Goal: Task Accomplishment & Management: Manage account settings

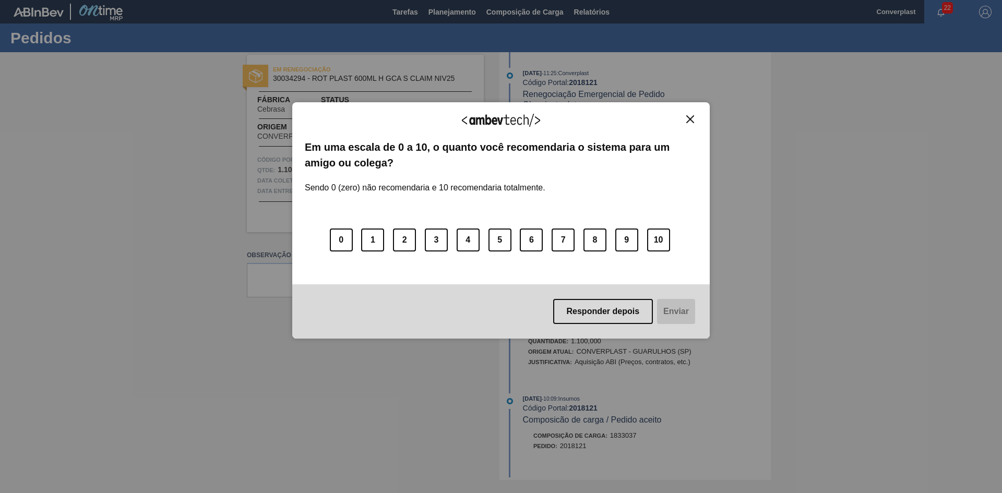
click at [689, 121] on img "Close" at bounding box center [690, 119] width 8 height 8
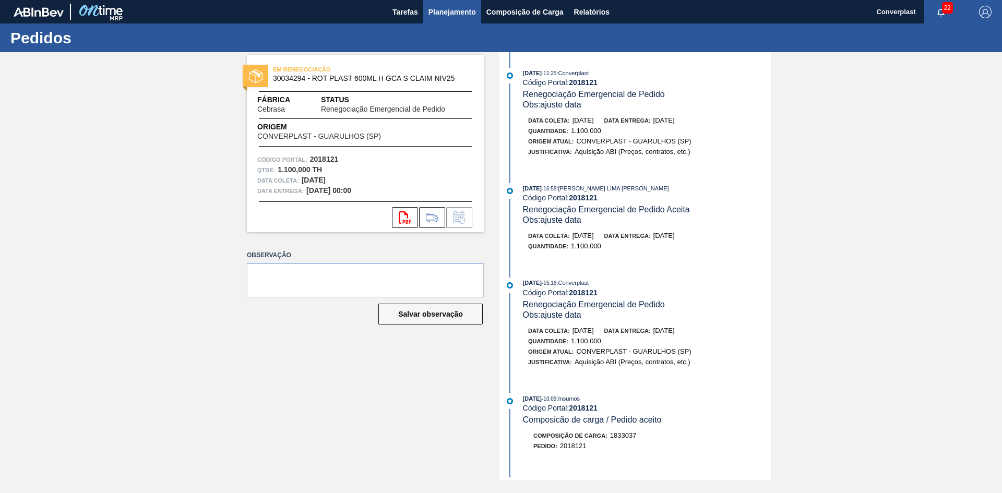
click at [473, 17] on span "Planejamento" at bounding box center [451, 12] width 47 height 13
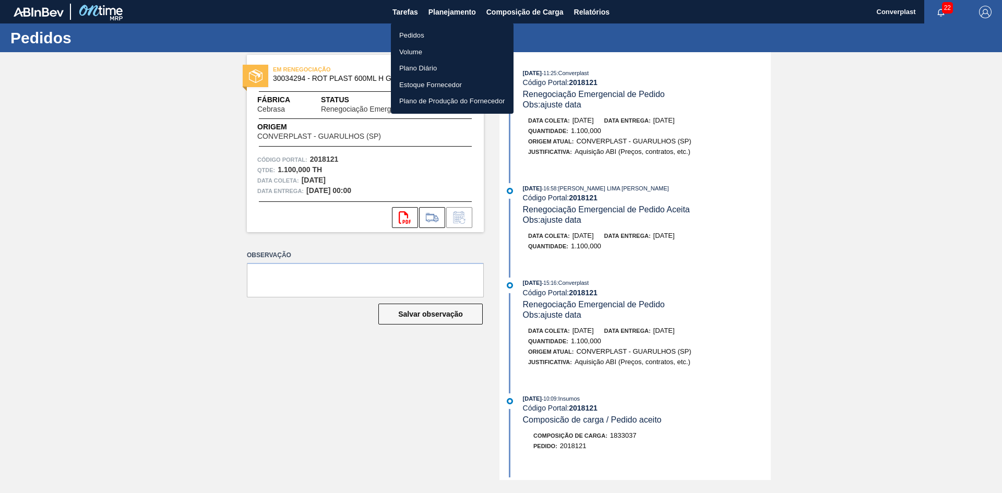
click at [453, 37] on li "Pedidos" at bounding box center [452, 35] width 123 height 17
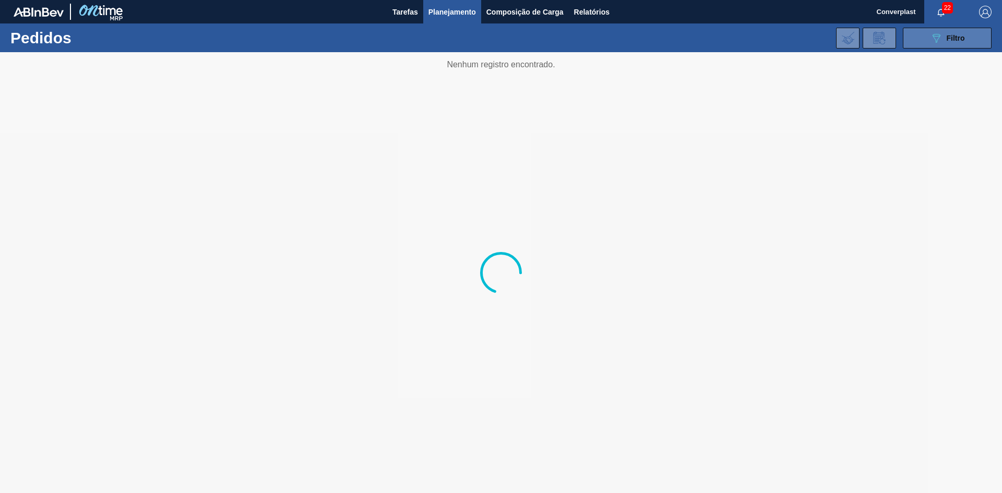
click at [936, 37] on icon "089F7B8B-B2A5-4AFE-B5C0-19BA573D28AC" at bounding box center [936, 38] width 13 height 13
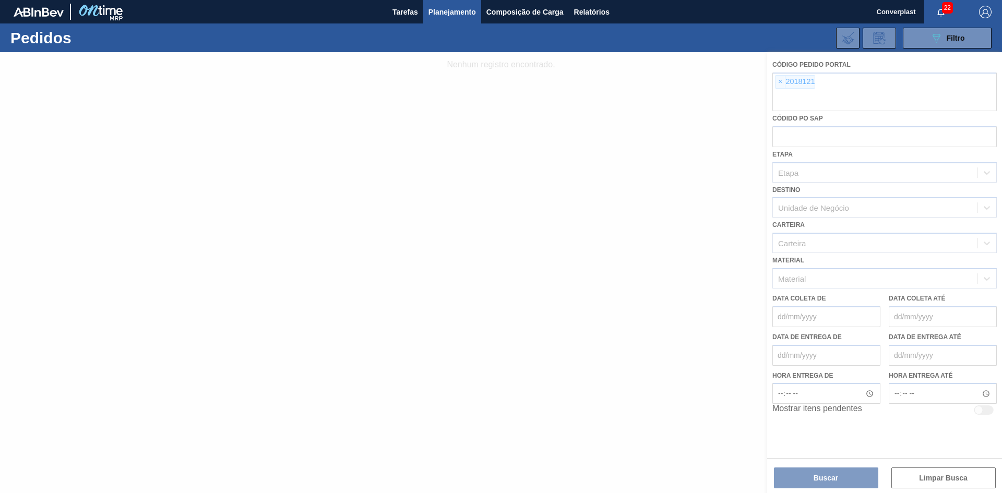
click at [778, 78] on div at bounding box center [501, 272] width 1002 height 441
click at [777, 84] on div at bounding box center [501, 272] width 1002 height 441
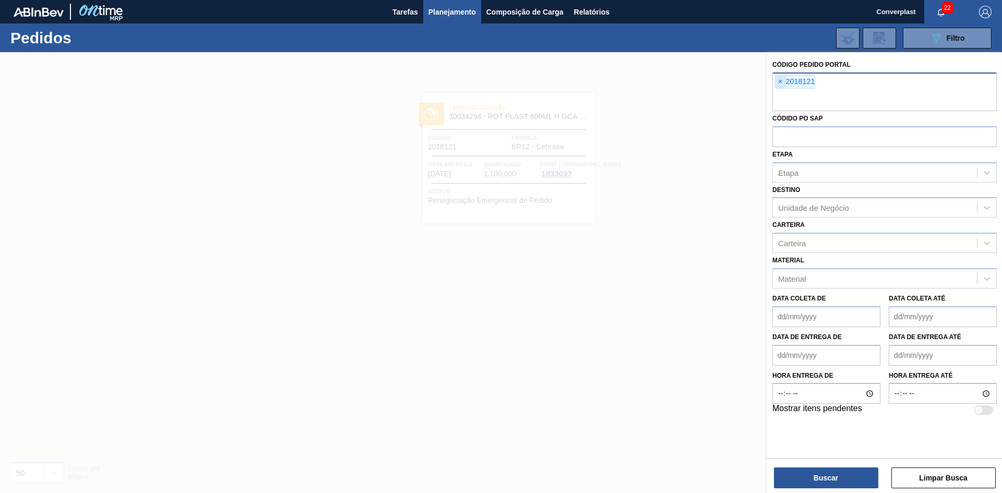
click at [780, 84] on span "×" at bounding box center [780, 82] width 10 height 13
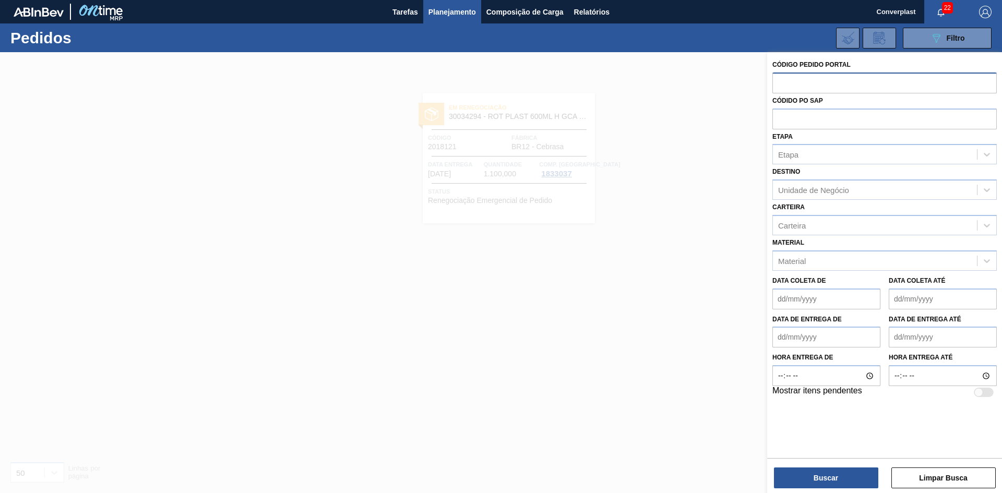
paste input "2032511"
type input "2032511"
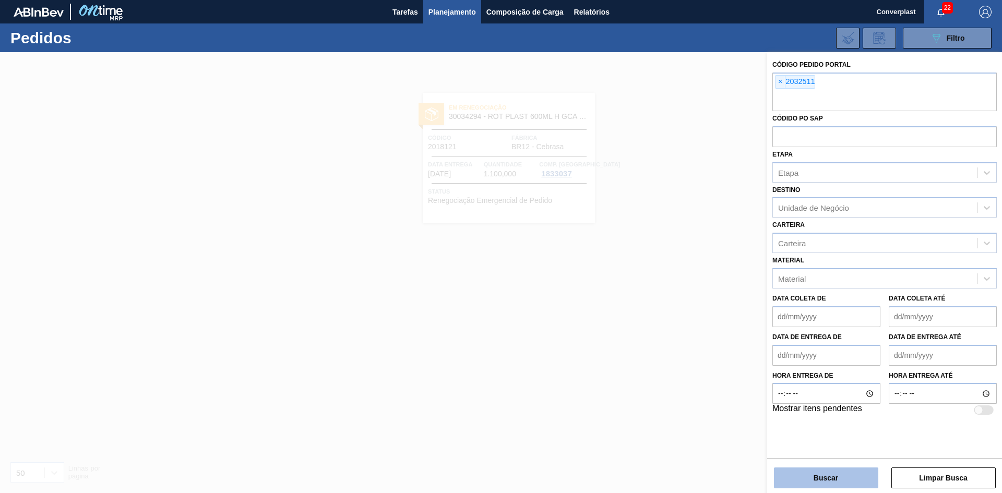
click at [837, 472] on button "Buscar" at bounding box center [826, 477] width 104 height 21
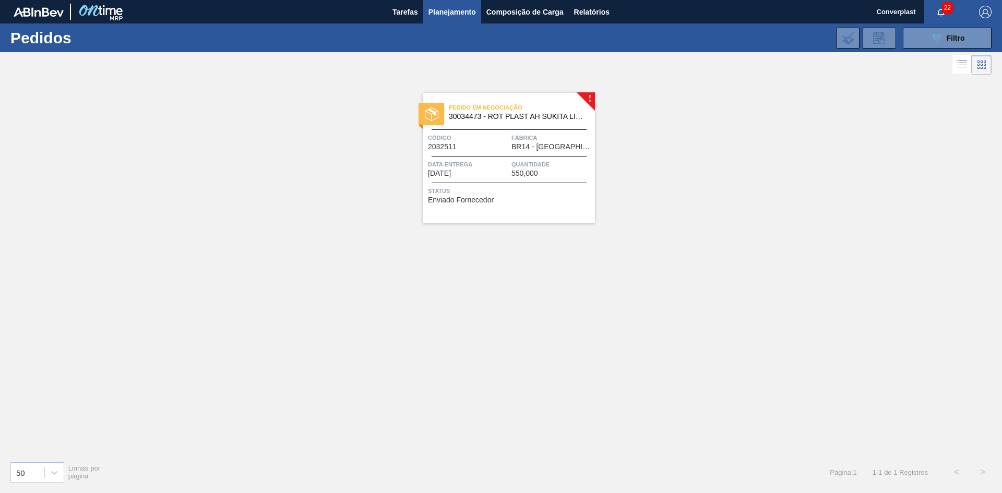
click at [531, 193] on span "Status" at bounding box center [510, 191] width 164 height 10
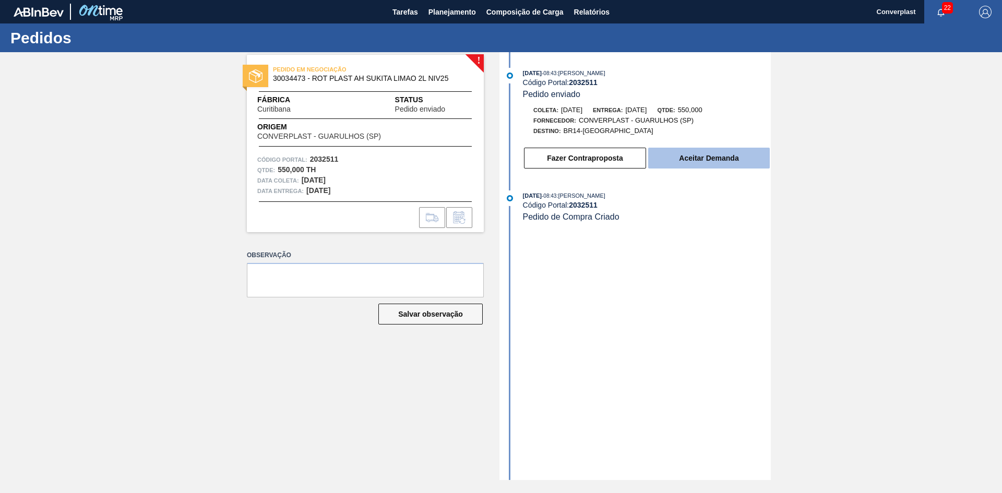
click at [693, 161] on button "Aceitar Demanda" at bounding box center [709, 158] width 122 height 21
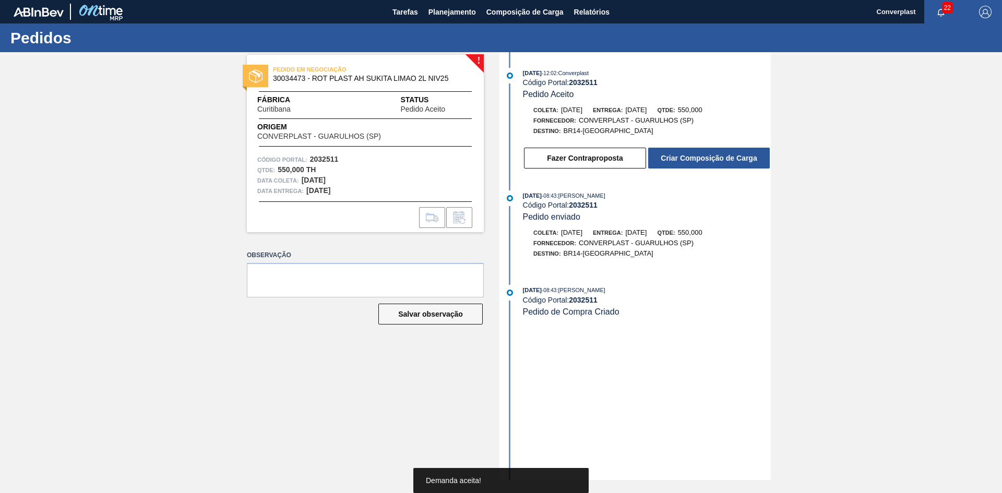
click at [693, 161] on button "Criar Composição de Carga" at bounding box center [709, 158] width 122 height 21
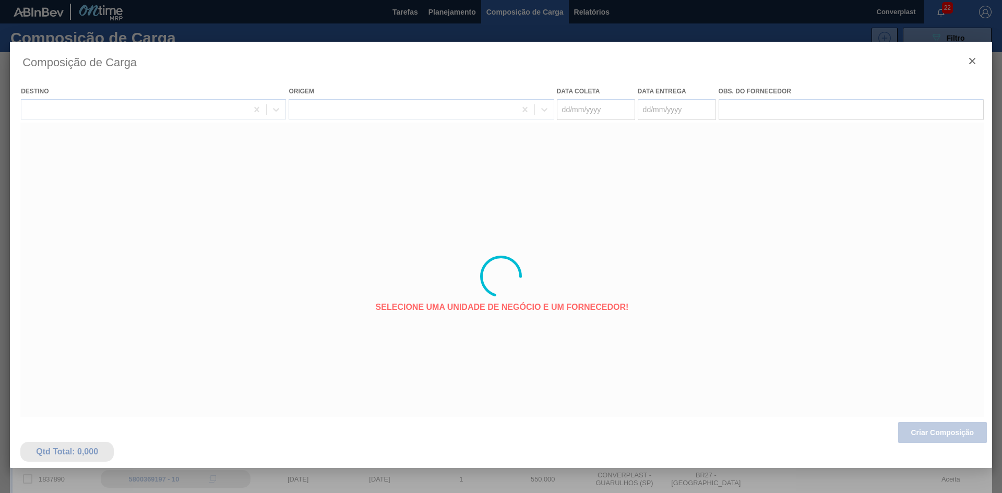
type coleta "[DATE]"
type entrega "[DATE]"
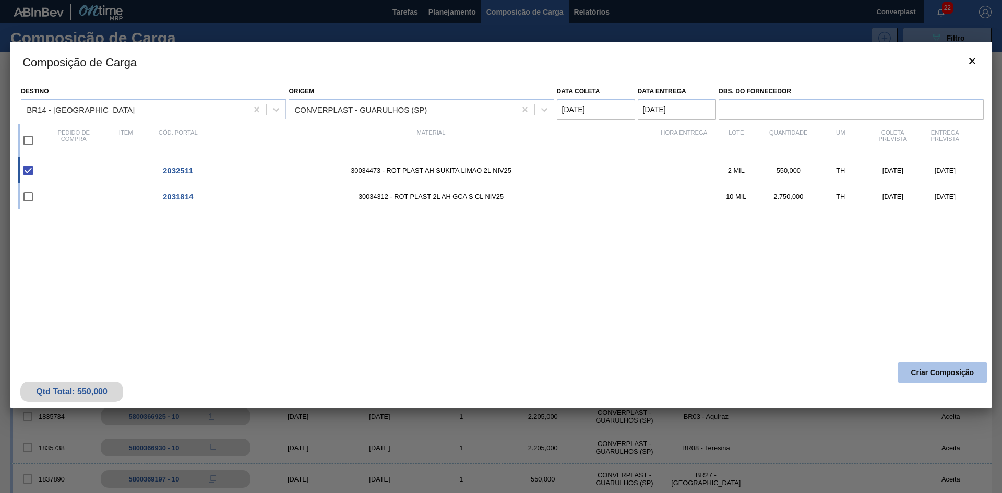
click at [935, 371] on button "Criar Composição" at bounding box center [942, 372] width 89 height 21
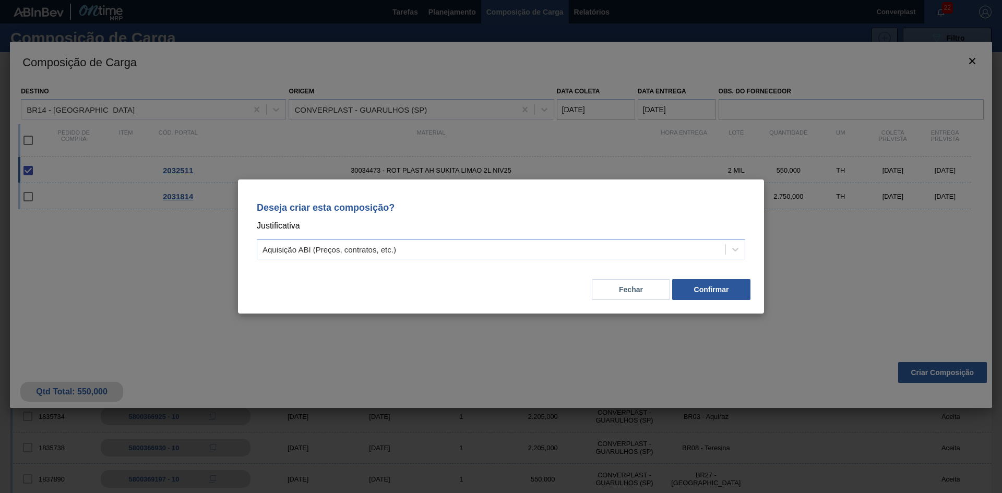
click at [708, 279] on div "Fechar Confirmar" at bounding box center [500, 283] width 501 height 35
click at [708, 288] on button "Confirmar" at bounding box center [711, 289] width 78 height 21
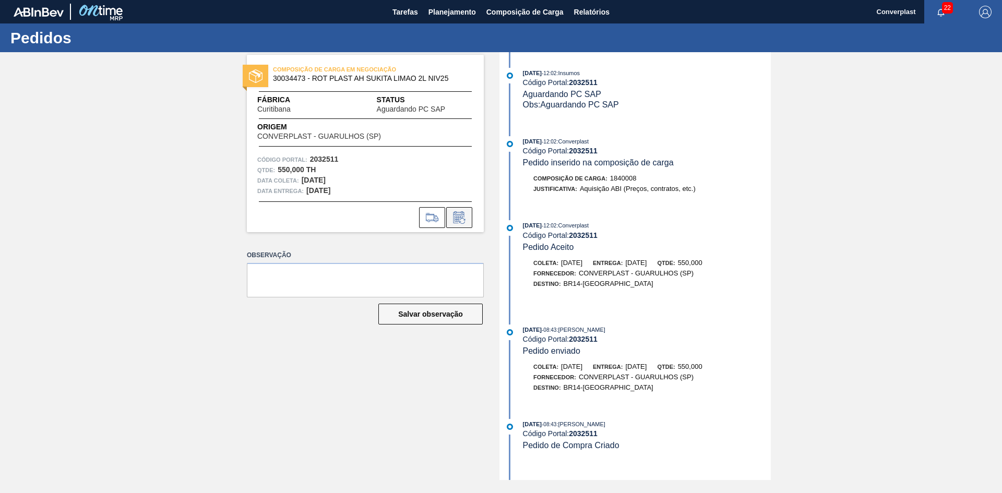
click at [463, 217] on icon at bounding box center [459, 217] width 17 height 13
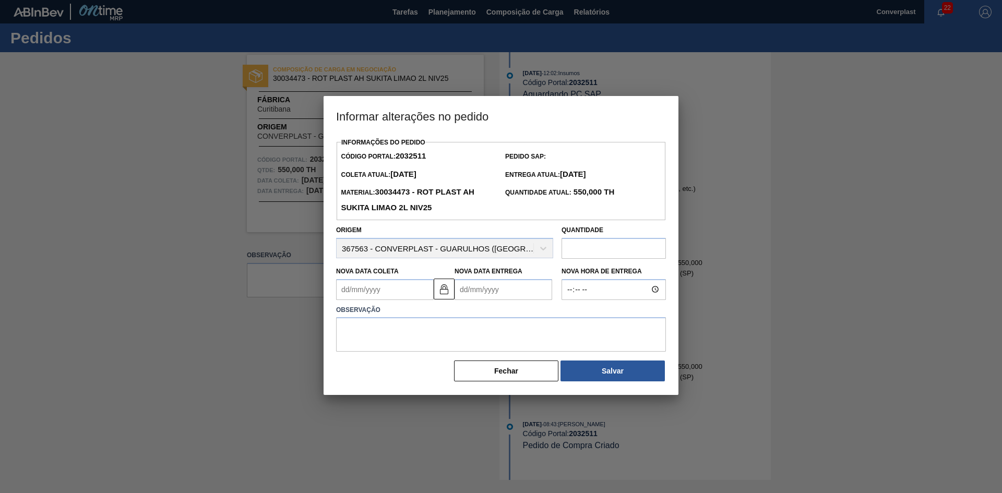
click at [587, 251] on input "text" at bounding box center [613, 248] width 104 height 21
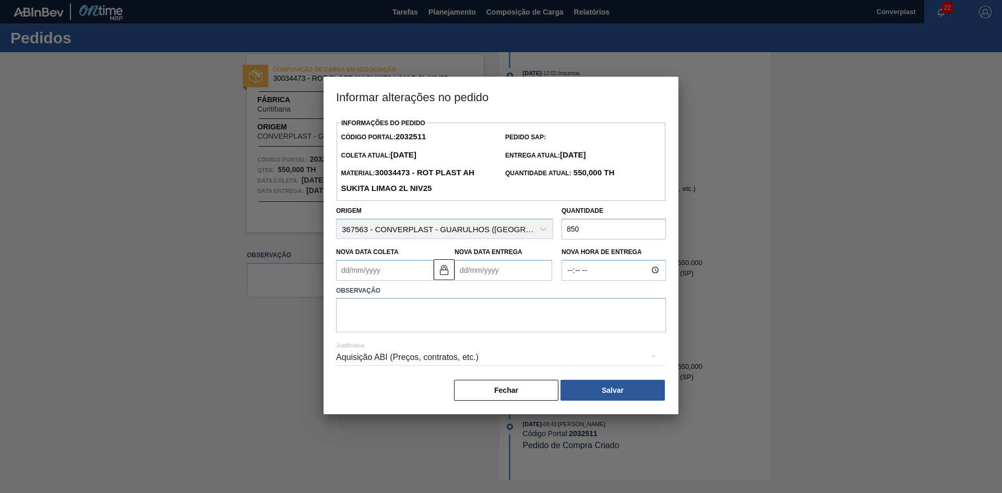
type input "850"
click at [411, 268] on Coleta2032511 "Nova Data Coleta" at bounding box center [385, 270] width 98 height 21
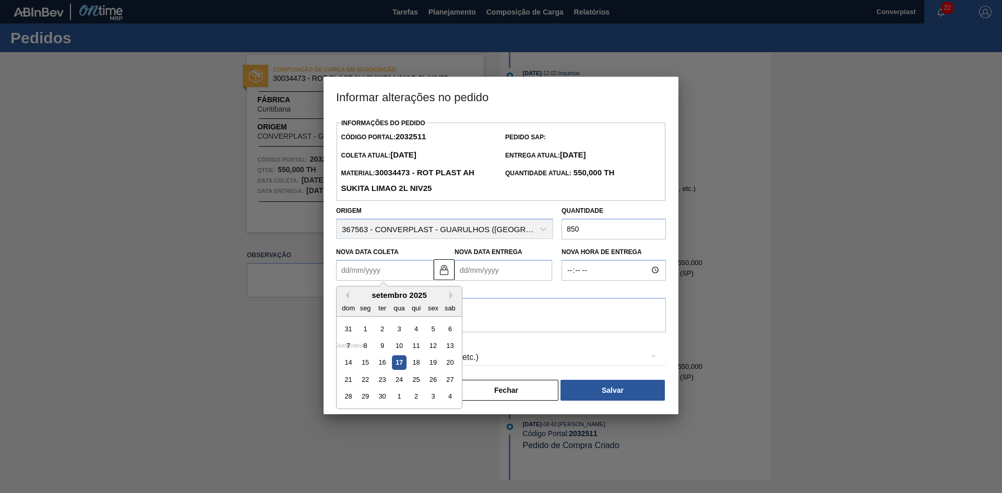
type Coleta2032511 "1"
type Entrega2032511 "[DATE]"
type Coleta2032511 "17"
type Entrega2032511 "[DATE]"
type Coleta2032511 "17/1"
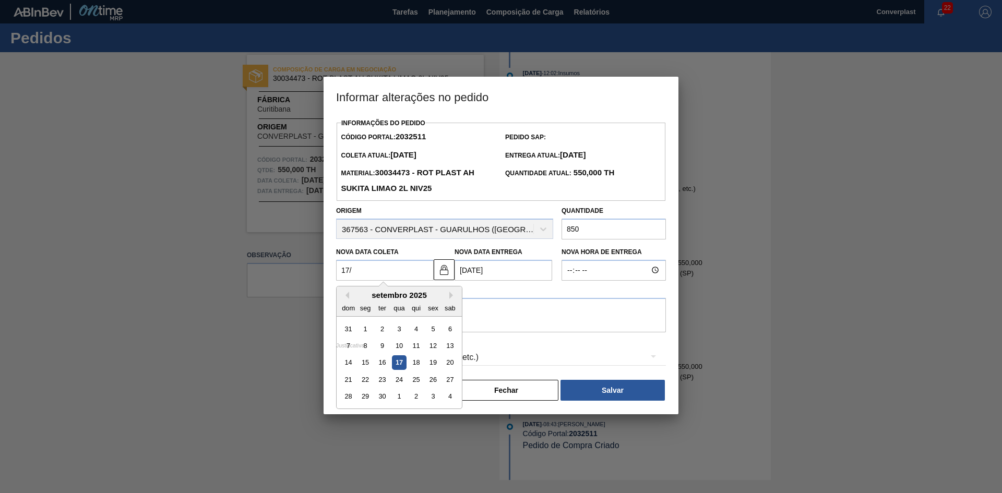
type Entrega2032511 "[DATE]"
type Coleta2032511 "17/10"
type Entrega2032511 "[DATE]"
click at [434, 366] on div "17" at bounding box center [433, 362] width 14 height 14
type Coleta2032511 "[DATE]"
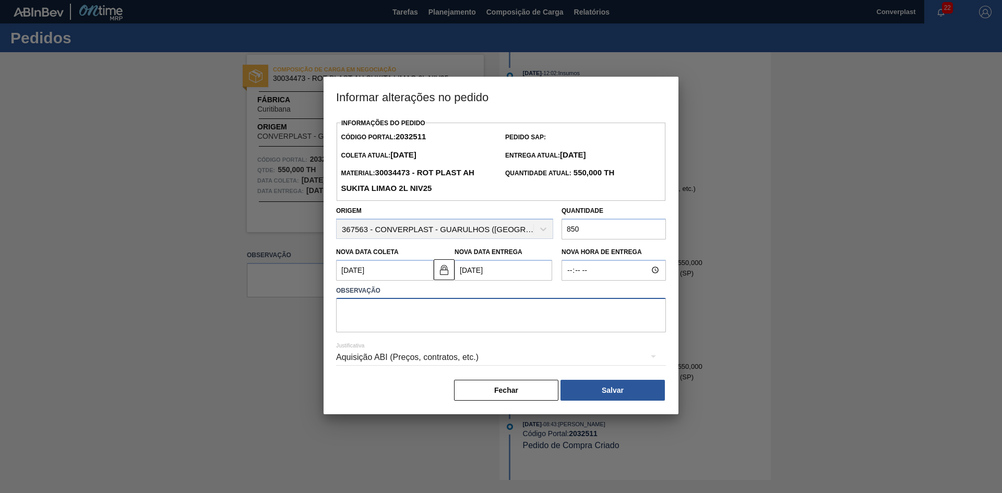
click at [497, 332] on textarea at bounding box center [501, 315] width 330 height 34
type textarea "ajuste data"
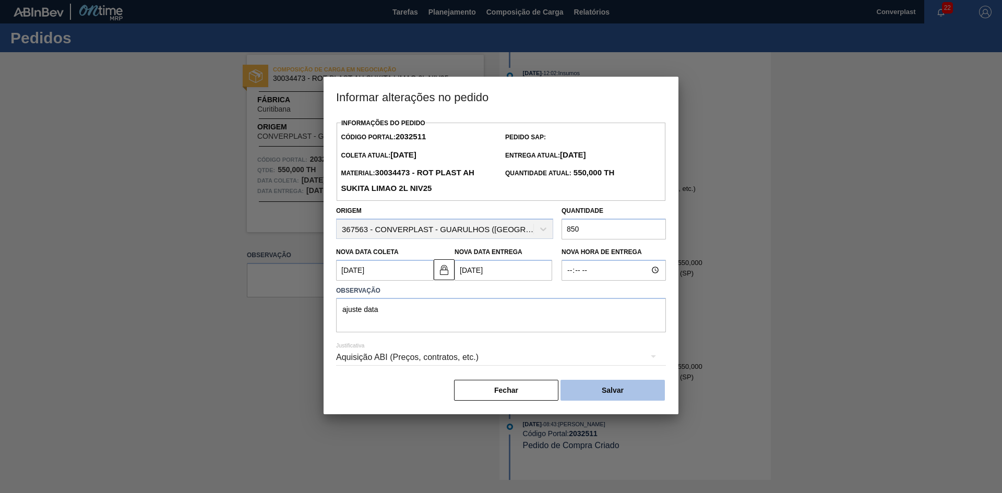
click at [594, 382] on button "Salvar" at bounding box center [612, 390] width 104 height 21
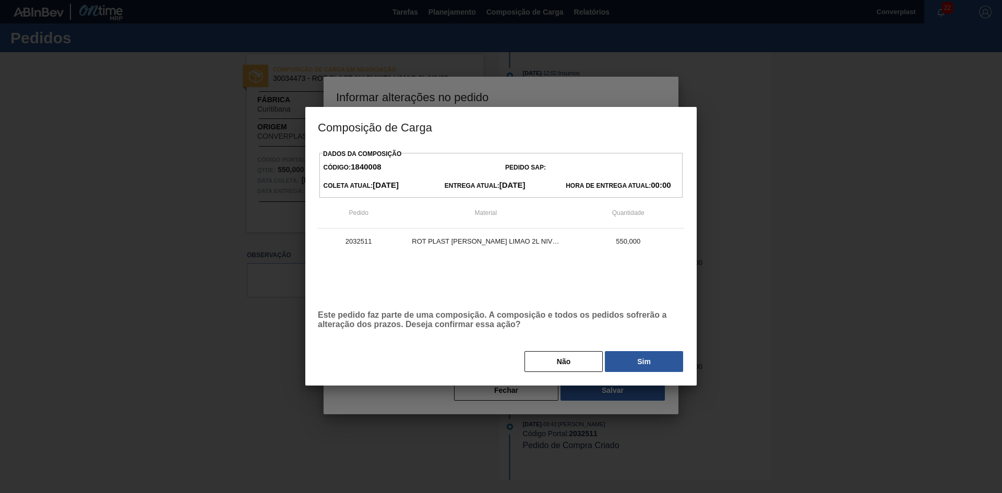
click at [600, 390] on div at bounding box center [501, 246] width 1002 height 493
click at [639, 365] on button "Sim" at bounding box center [644, 361] width 78 height 21
